Goal: Use online tool/utility: Use online tool/utility

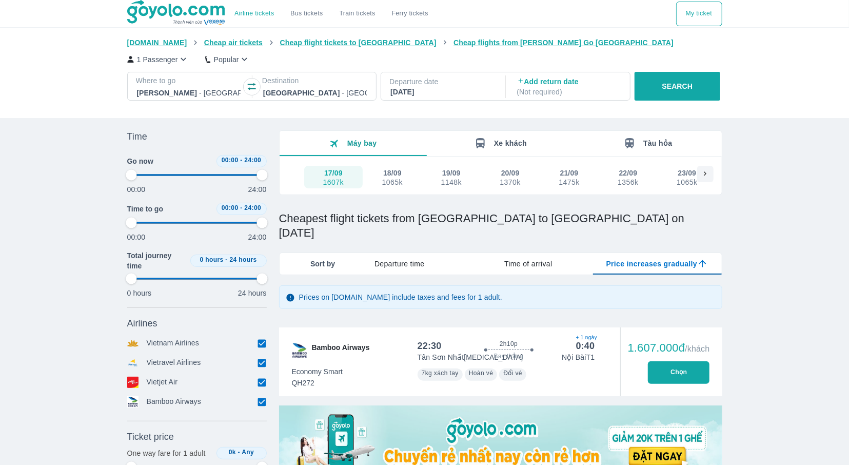
type input "97.9166666666667"
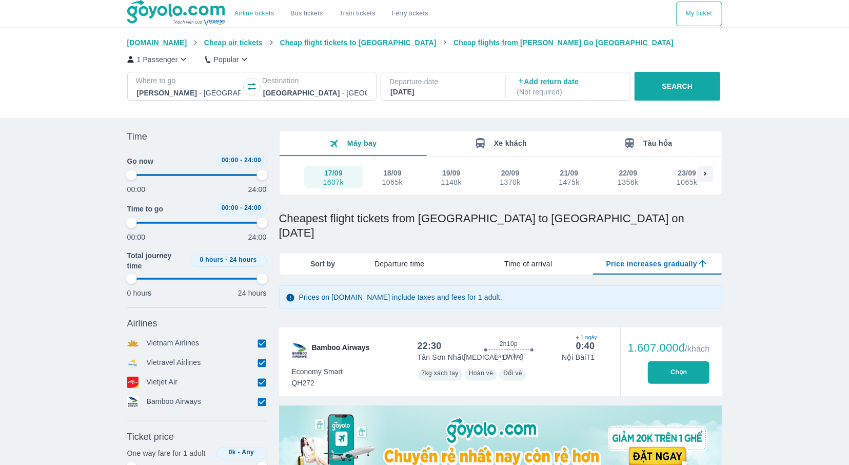
type input "97.9166666666667"
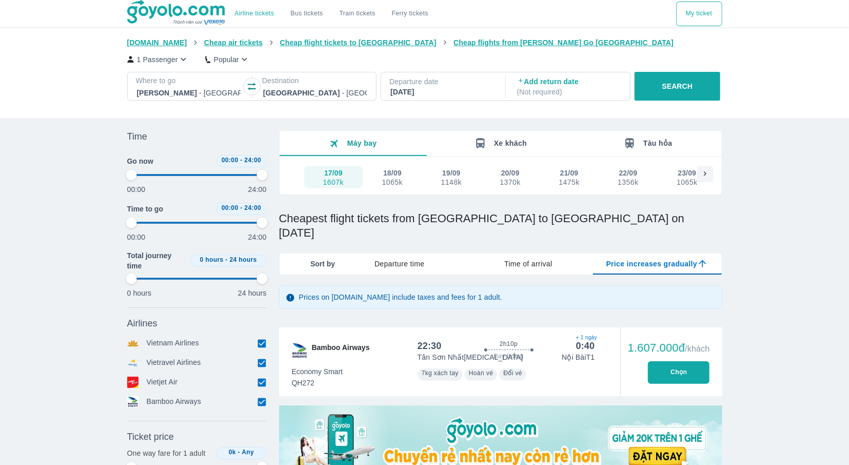
type input "97.9166666666667"
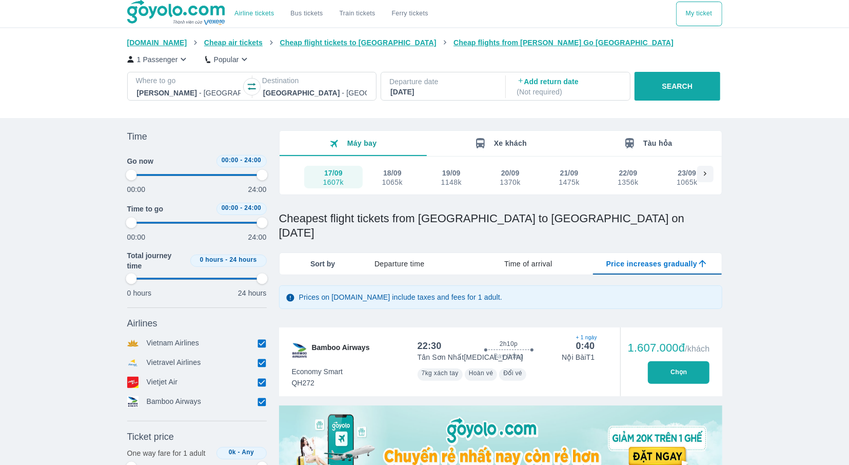
type input "97.9166666666667"
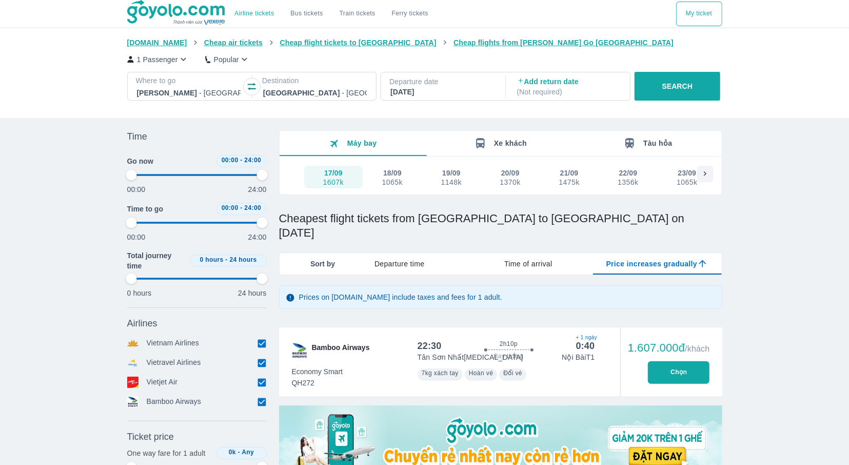
type input "97.9166666666667"
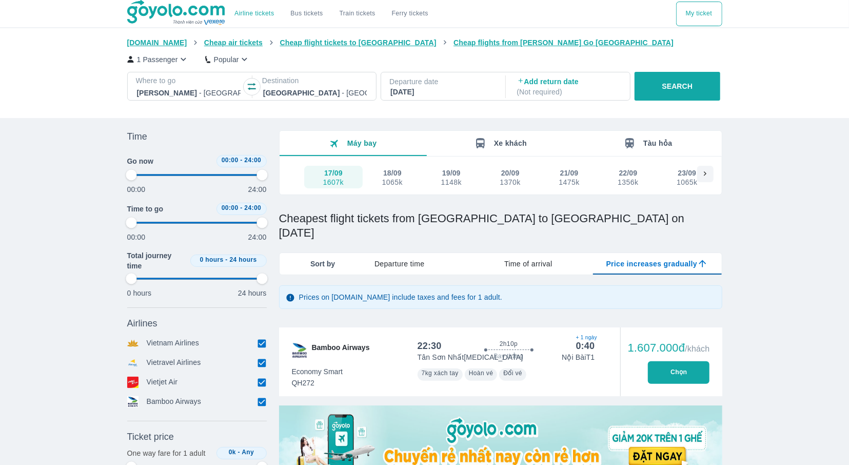
type input "97.9166666666667"
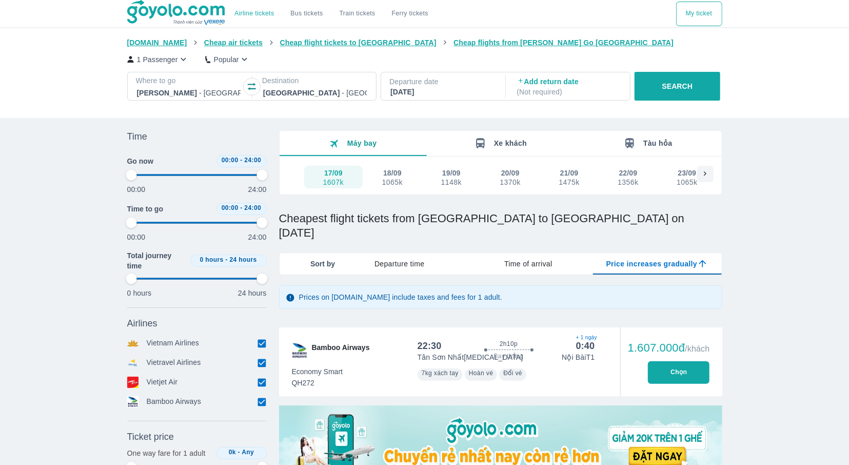
type input "97.9166666666667"
